Goal: Information Seeking & Learning: Learn about a topic

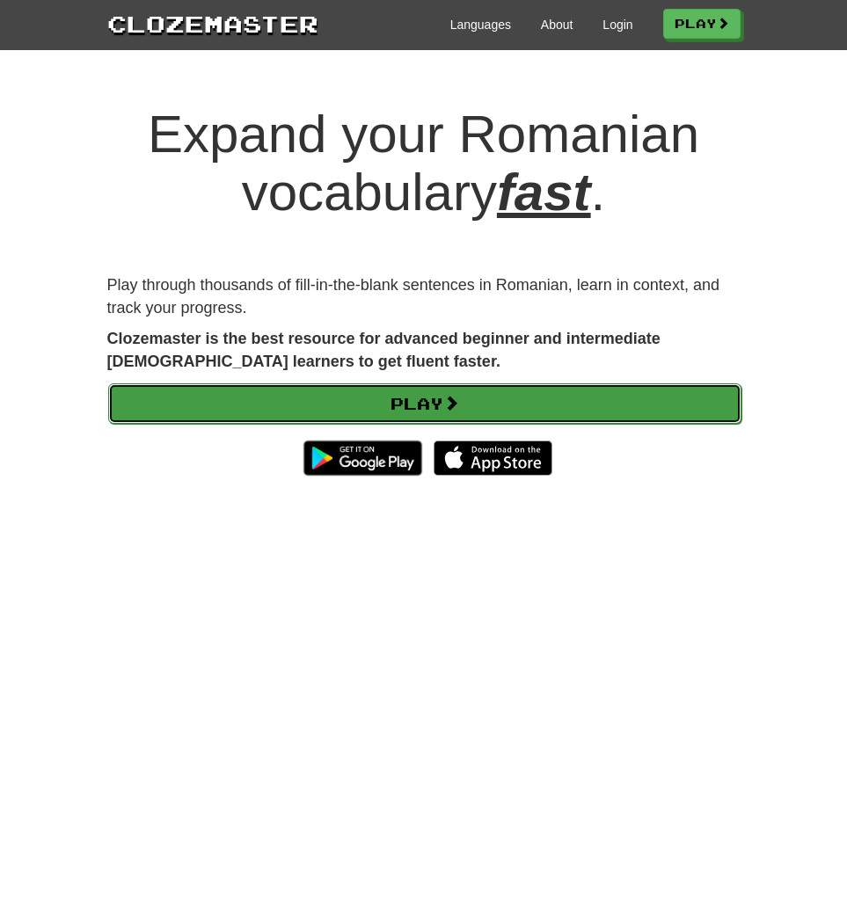
click at [462, 388] on link "Play" at bounding box center [424, 403] width 633 height 40
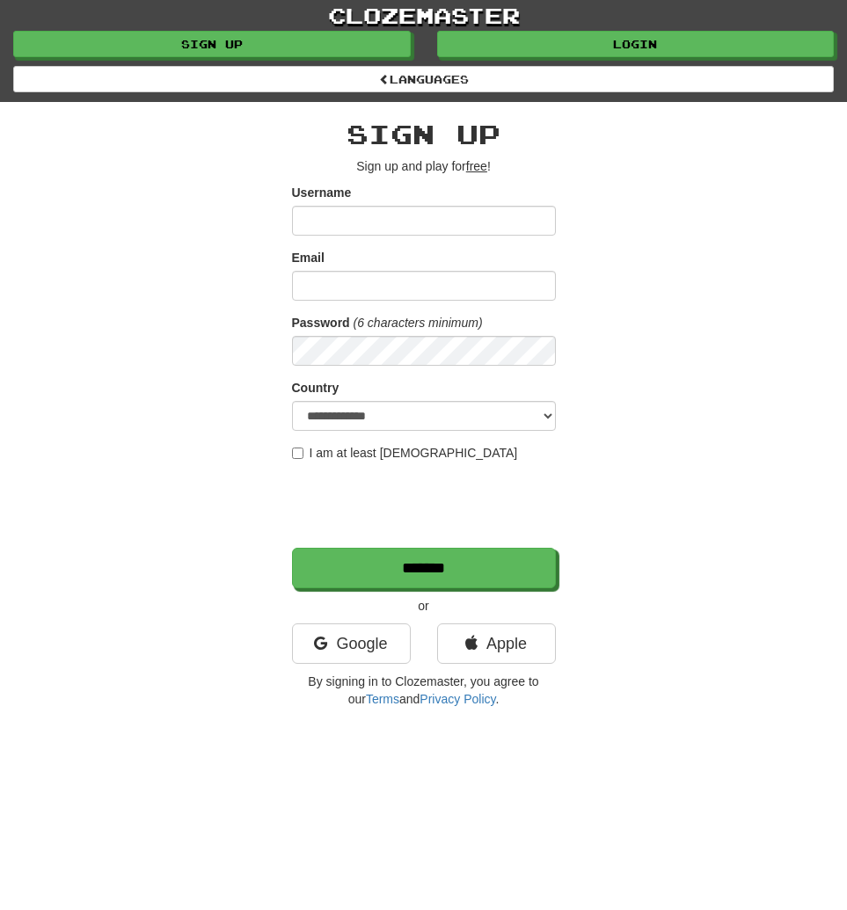
click at [403, 208] on input "Username" at bounding box center [424, 221] width 264 height 30
click at [376, 658] on link "Google" at bounding box center [351, 643] width 119 height 40
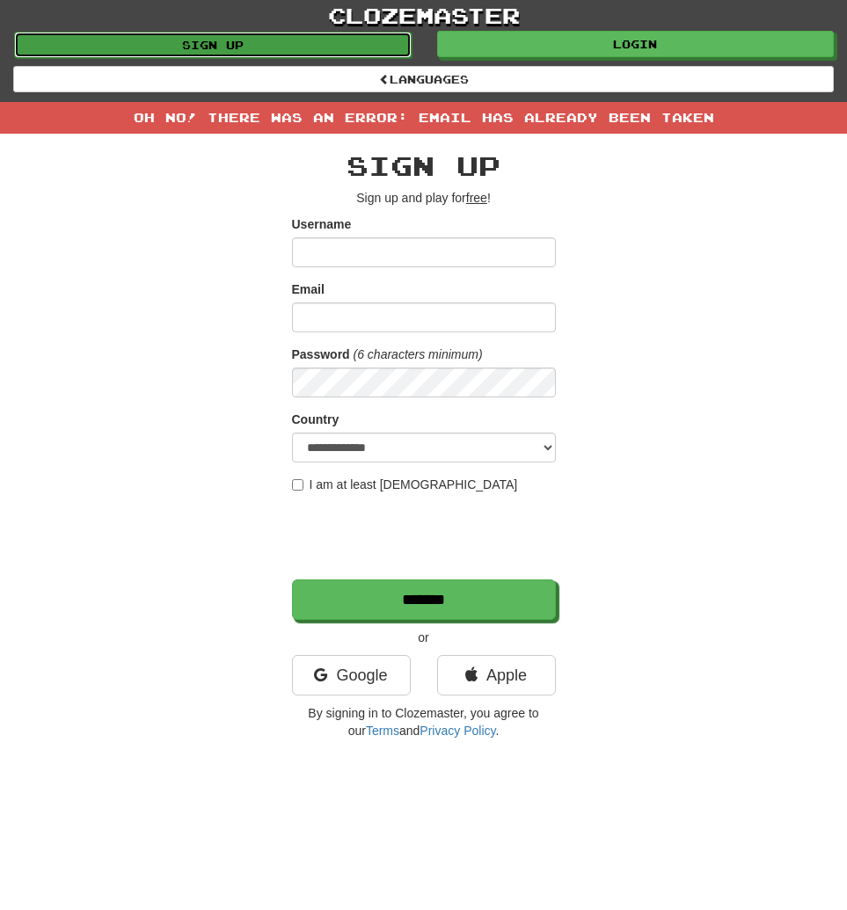
click at [309, 41] on link "Sign up" at bounding box center [212, 45] width 397 height 26
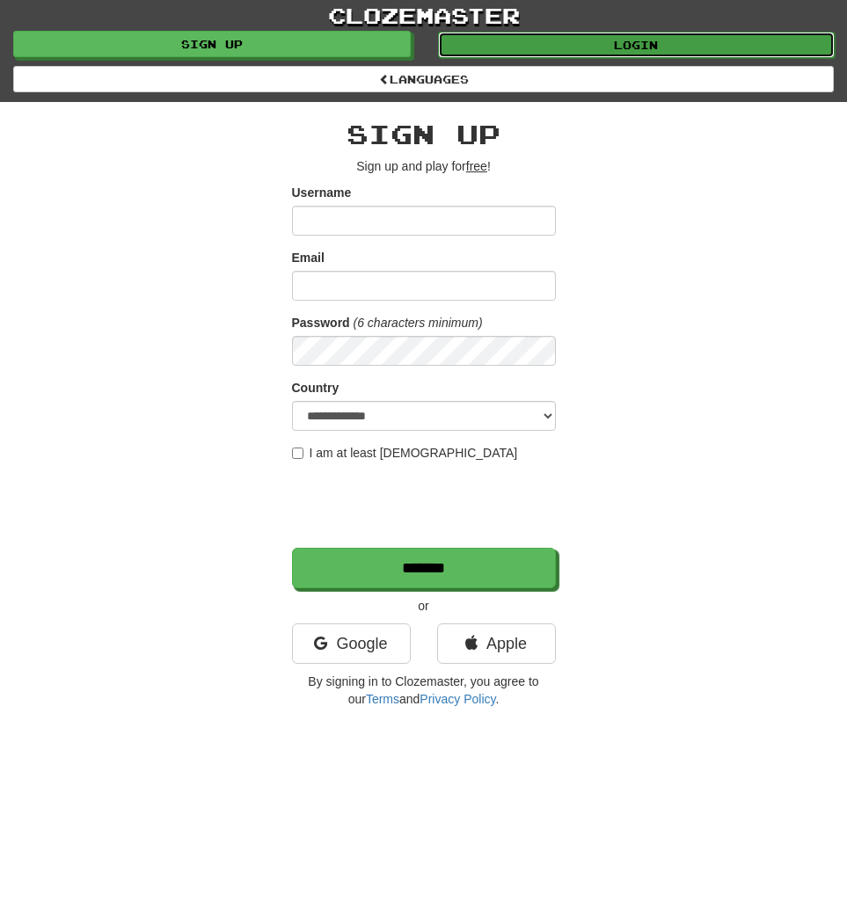
click at [657, 55] on link "Login" at bounding box center [636, 45] width 397 height 26
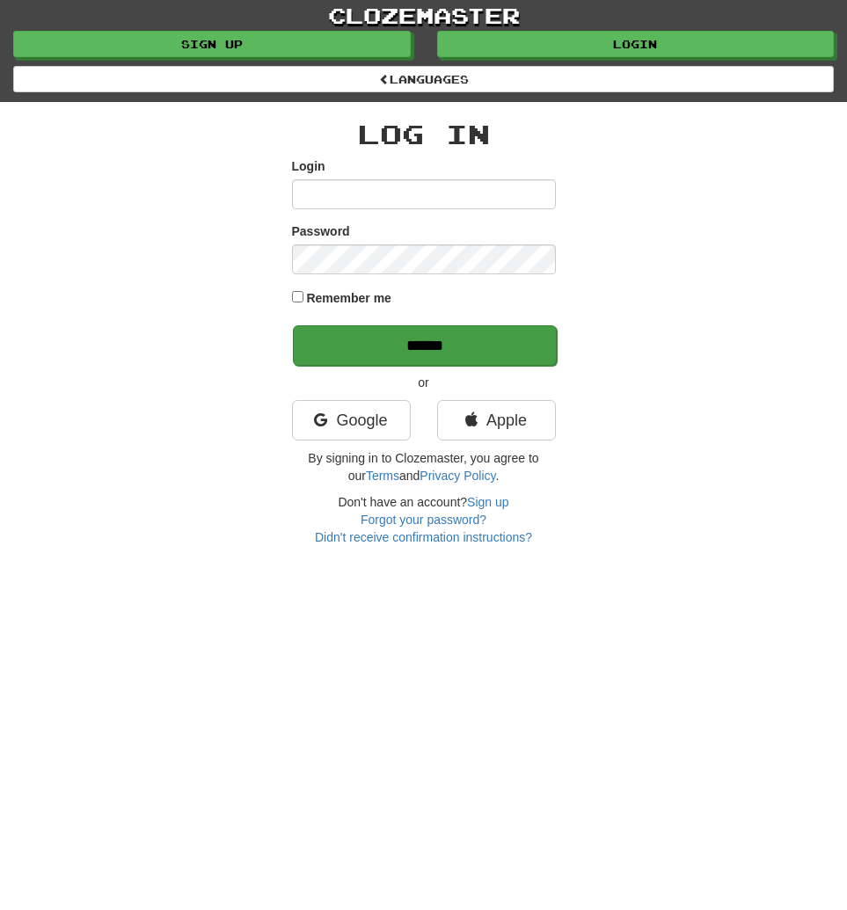
type input "**********"
click at [366, 358] on input "******" at bounding box center [425, 345] width 264 height 40
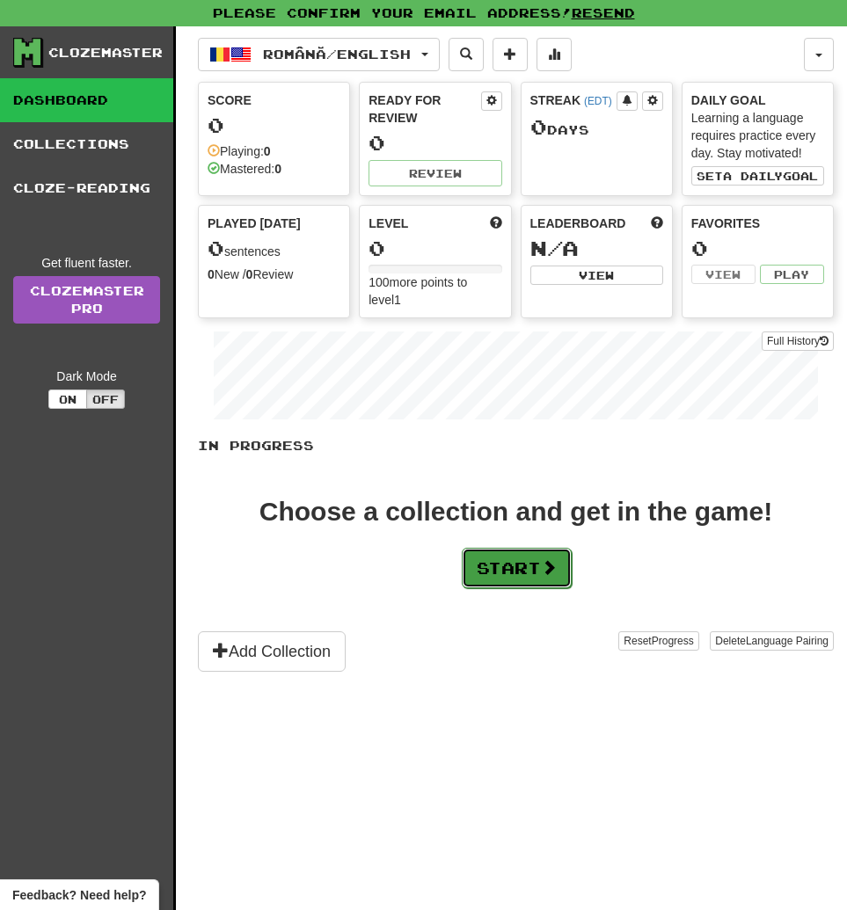
click at [503, 563] on button "Start" at bounding box center [517, 568] width 110 height 40
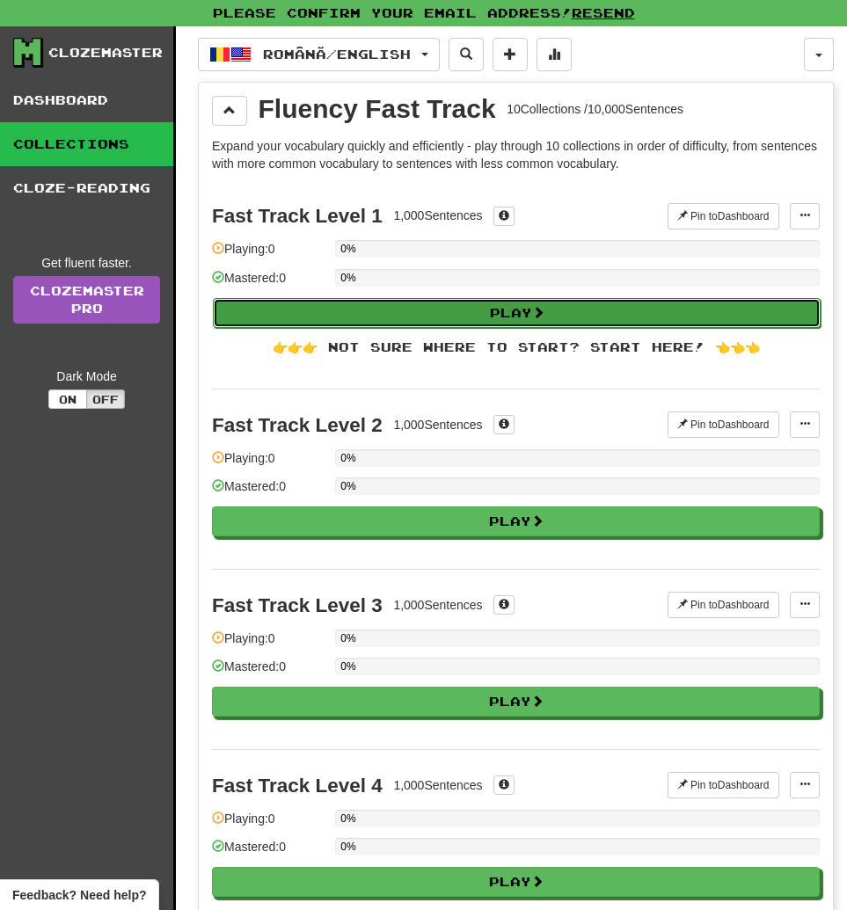
click at [455, 301] on button "Play" at bounding box center [517, 313] width 608 height 30
select select "**"
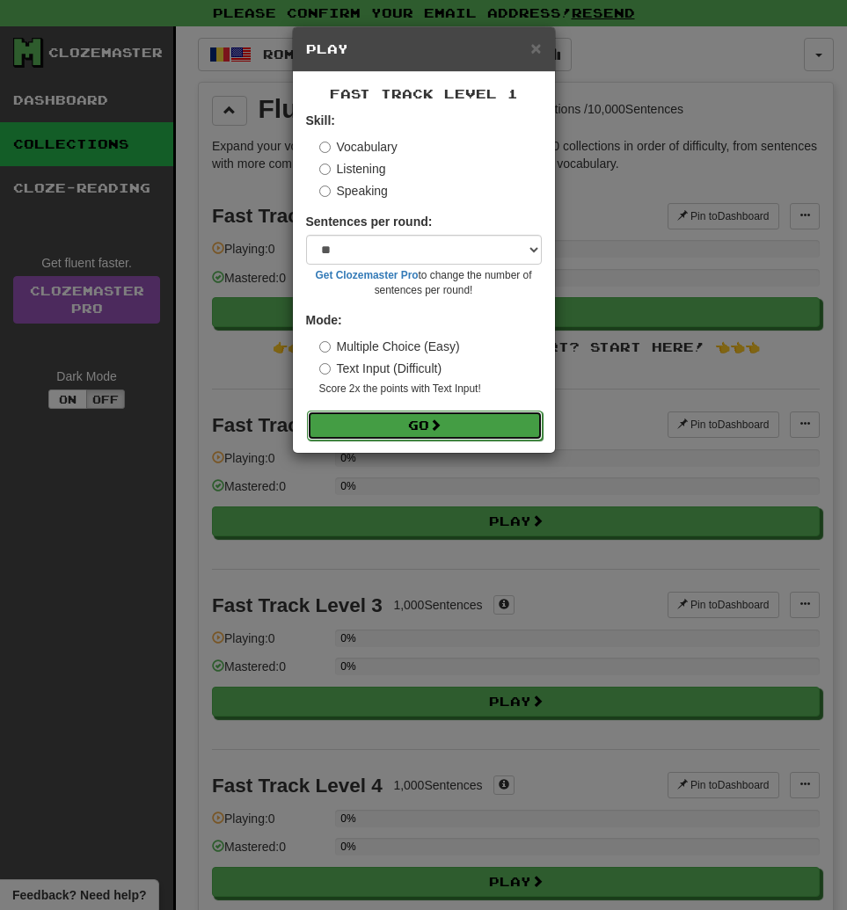
click at [485, 422] on button "Go" at bounding box center [425, 426] width 236 height 30
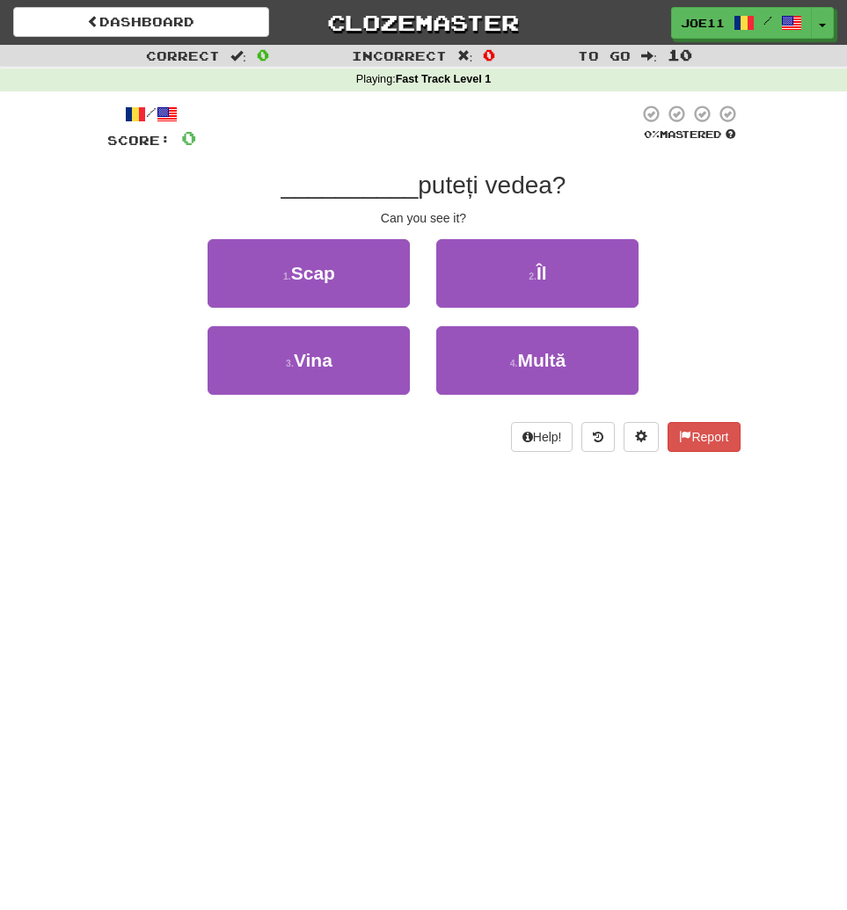
scroll to position [11, 0]
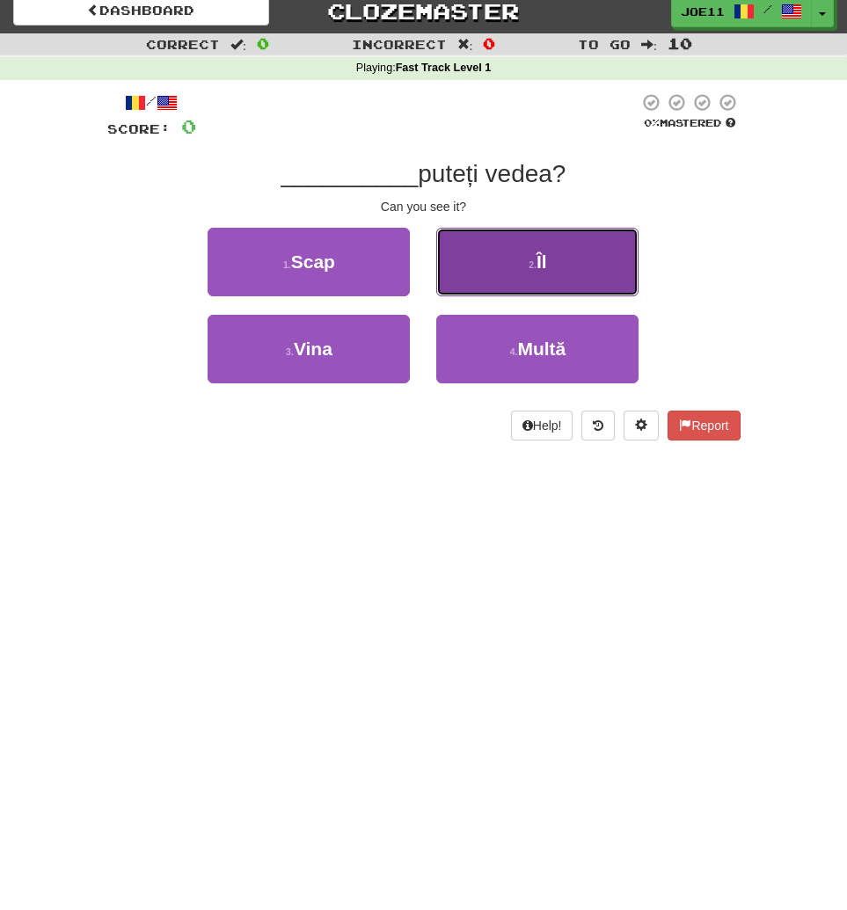
click at [484, 288] on button "2 . Îl" at bounding box center [537, 262] width 202 height 69
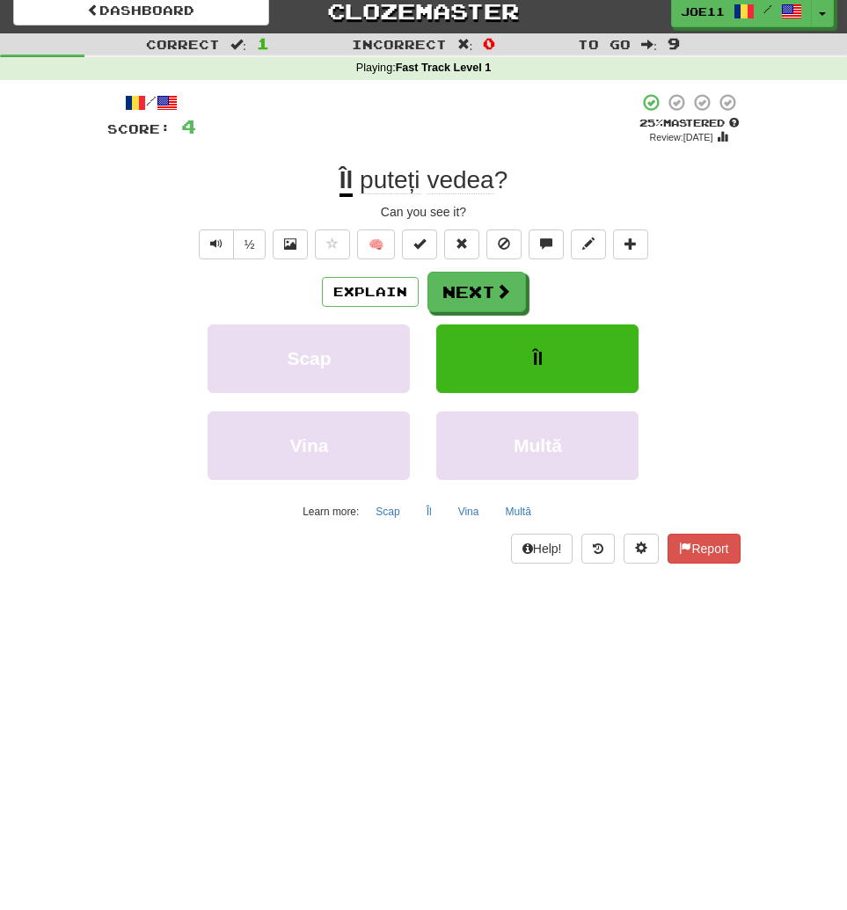
click at [370, 192] on span "puteți" at bounding box center [390, 180] width 61 height 28
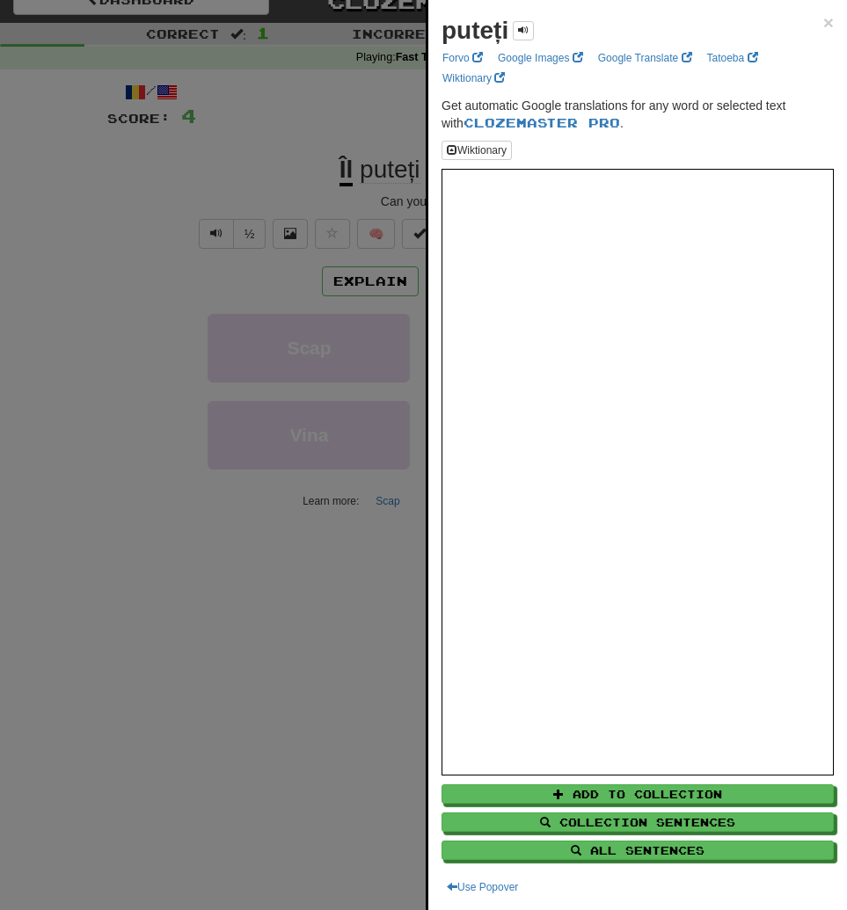
scroll to position [15, 0]
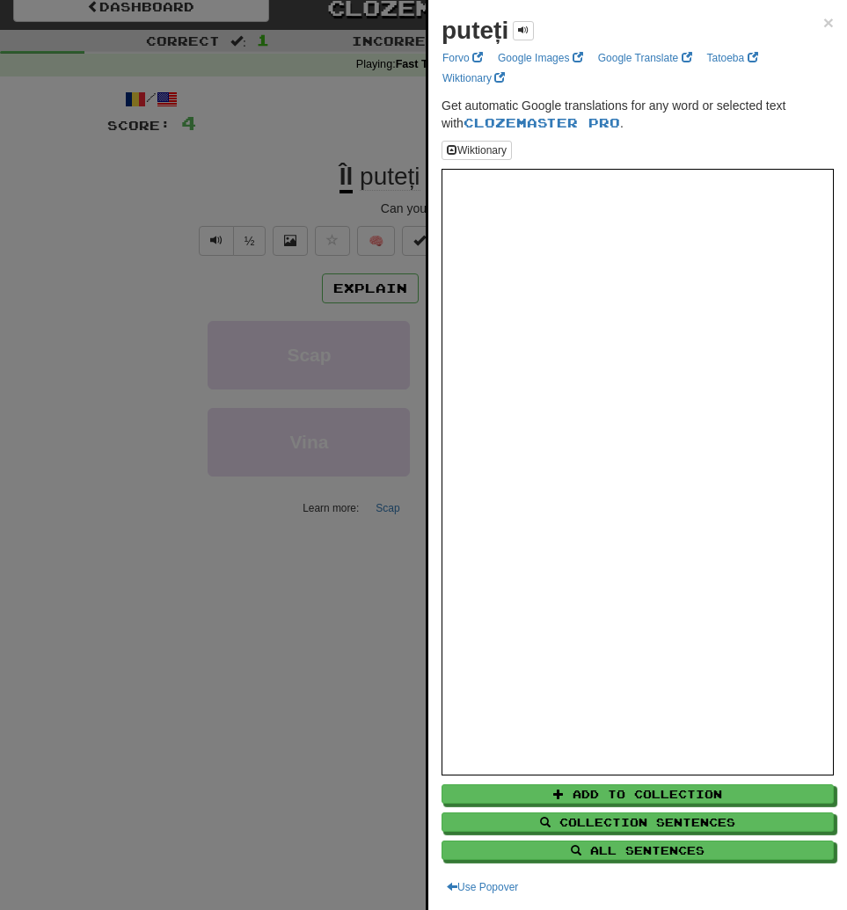
click at [820, 26] on div "puteți ×" at bounding box center [637, 30] width 392 height 35
click at [827, 24] on span "×" at bounding box center [828, 22] width 11 height 20
